Goal: Task Accomplishment & Management: Use online tool/utility

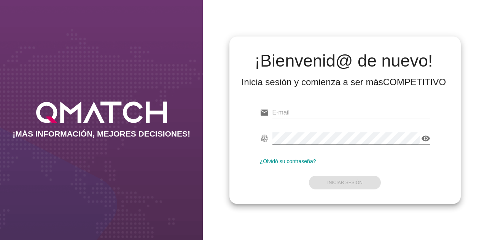
type input "[PERSON_NAME][EMAIL_ADDRESS][PERSON_NAME][DOMAIN_NAME]"
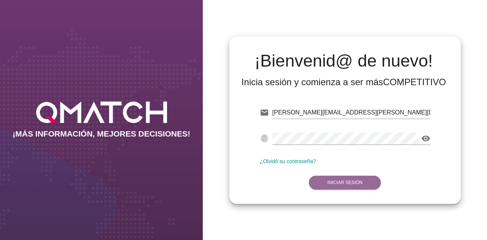
click at [348, 182] on strong "Iniciar Sesión" at bounding box center [345, 182] width 35 height 5
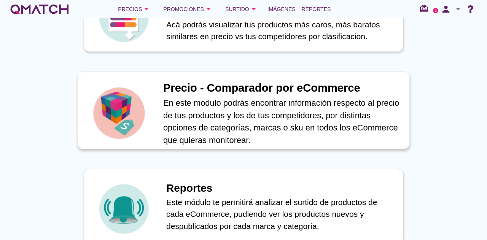
scroll to position [305, 0]
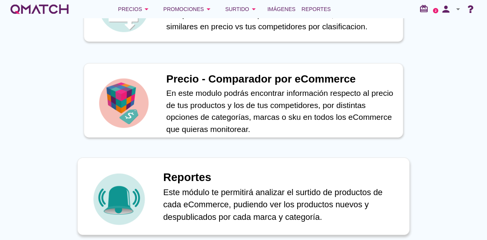
click at [251, 185] on h1 "Reportes" at bounding box center [282, 177] width 238 height 17
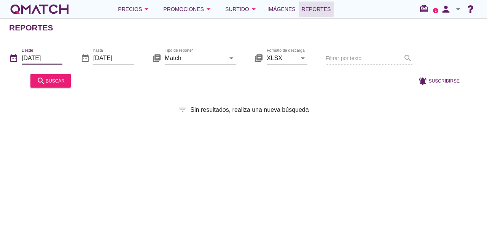
click at [50, 54] on input "[DATE]" at bounding box center [42, 58] width 41 height 12
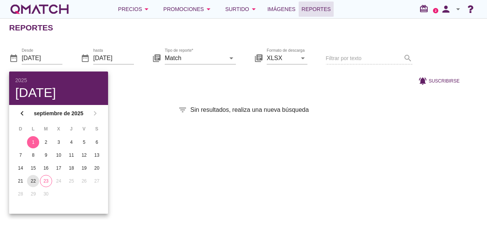
click at [32, 179] on div "22" at bounding box center [33, 181] width 12 height 7
type input "[DATE]"
click at [115, 53] on input "[DATE]" at bounding box center [113, 58] width 41 height 12
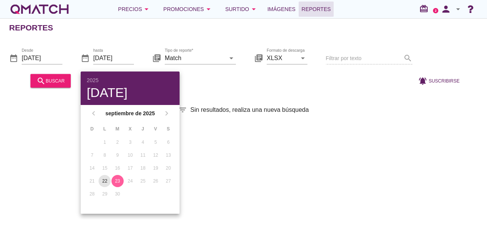
click at [102, 183] on div "22" at bounding box center [105, 181] width 12 height 7
type input "[DATE]"
click at [189, 58] on input "Match" at bounding box center [195, 58] width 61 height 12
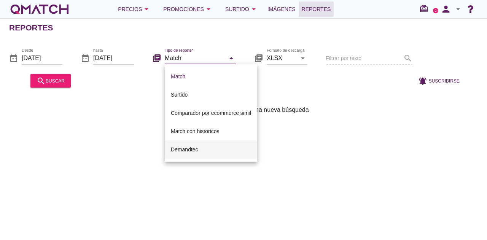
click at [192, 149] on div "Demandtec" at bounding box center [211, 149] width 80 height 9
type input "Demandtec"
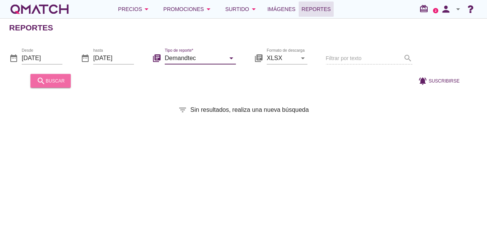
click at [66, 82] on button "search buscar" at bounding box center [50, 81] width 40 height 14
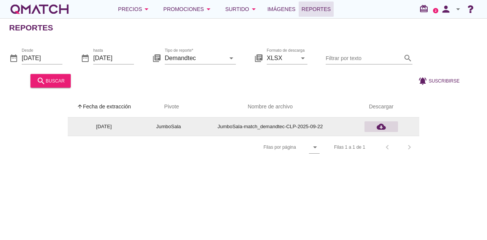
click at [382, 126] on icon "cloud_download" at bounding box center [381, 126] width 9 height 9
